Goal: Task Accomplishment & Management: Manage account settings

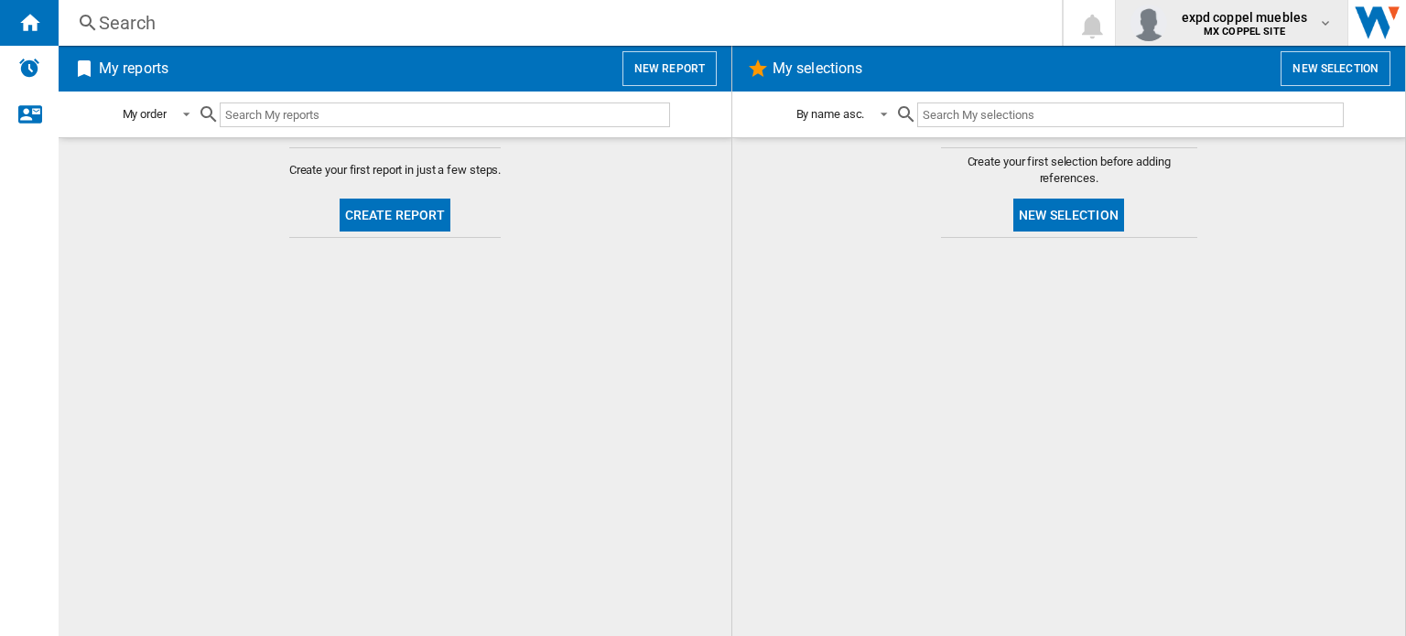
click at [1262, 28] on b "MX COPPEL SITE" at bounding box center [1244, 32] width 81 height 12
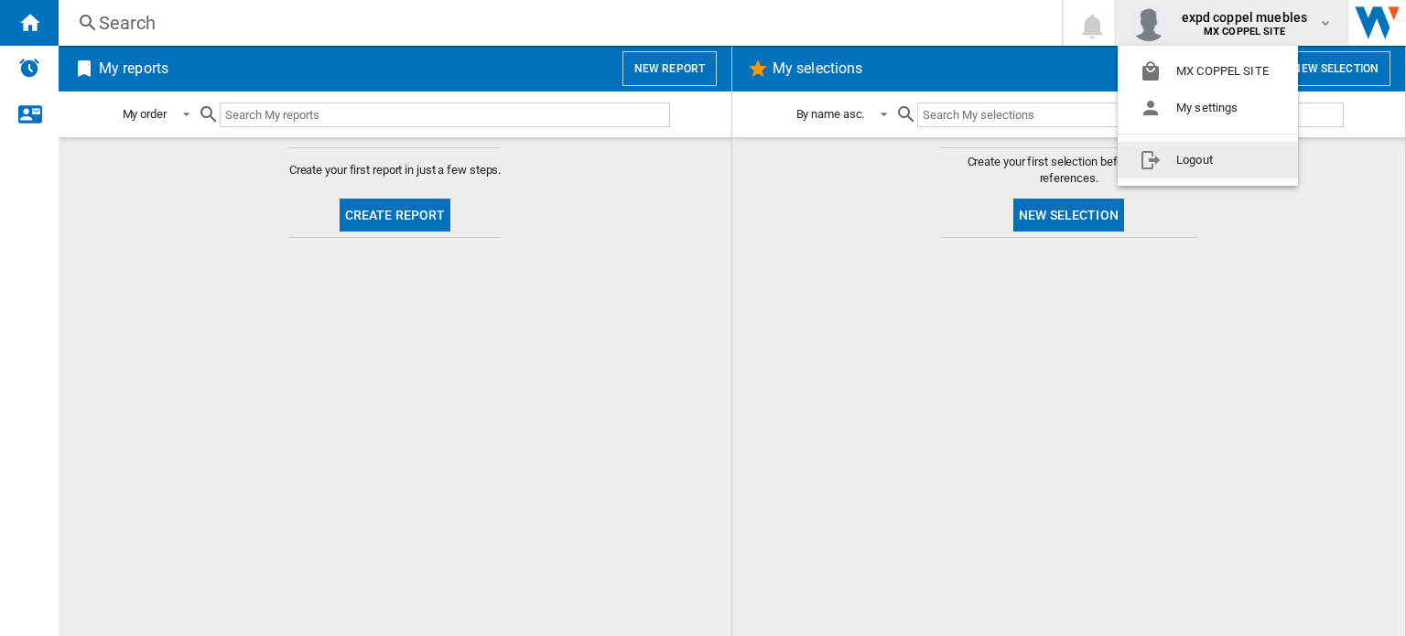
click at [1233, 157] on button "Logout" at bounding box center [1208, 160] width 180 height 37
